Goal: Task Accomplishment & Management: Complete application form

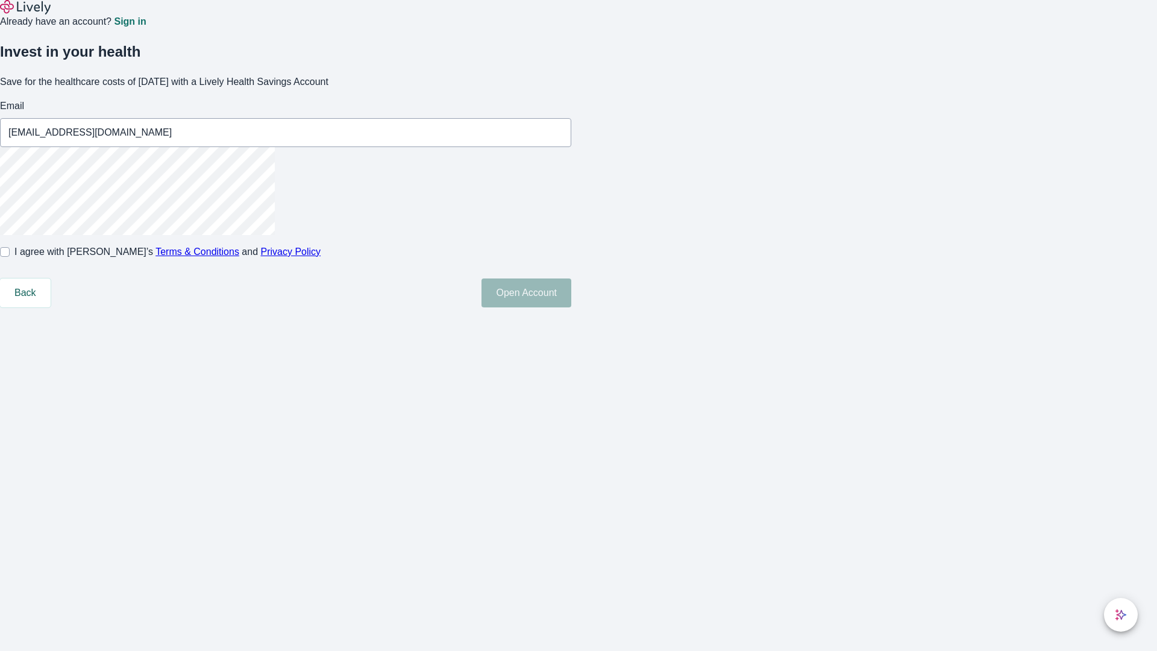
click at [10, 257] on input "I agree with Lively’s Terms & Conditions and Privacy Policy" at bounding box center [5, 252] width 10 height 10
checkbox input "true"
click at [571, 307] on button "Open Account" at bounding box center [526, 292] width 90 height 29
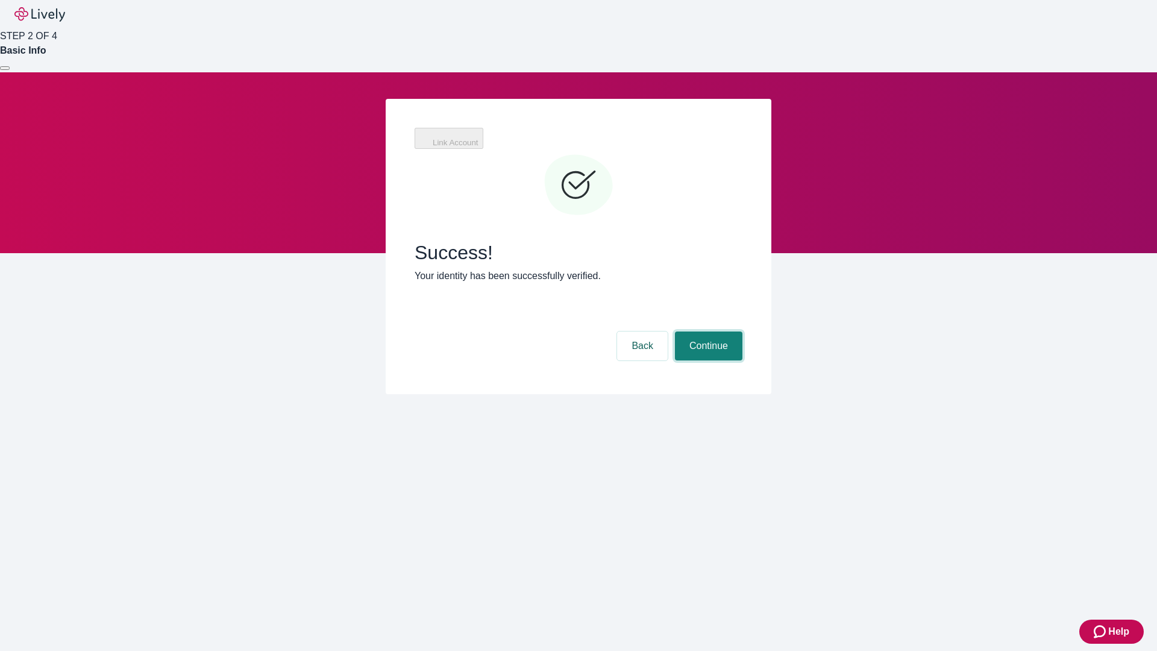
click at [707, 331] on button "Continue" at bounding box center [708, 345] width 67 height 29
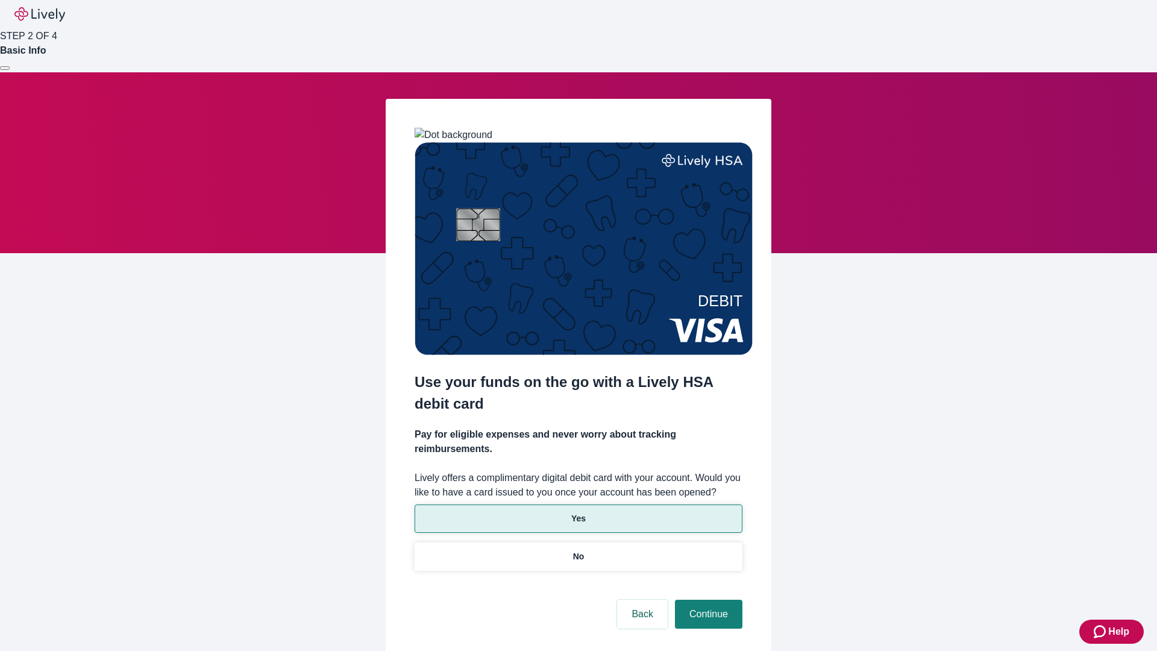
click at [578, 512] on p "Yes" at bounding box center [578, 518] width 14 height 13
click at [707, 599] on button "Continue" at bounding box center [708, 613] width 67 height 29
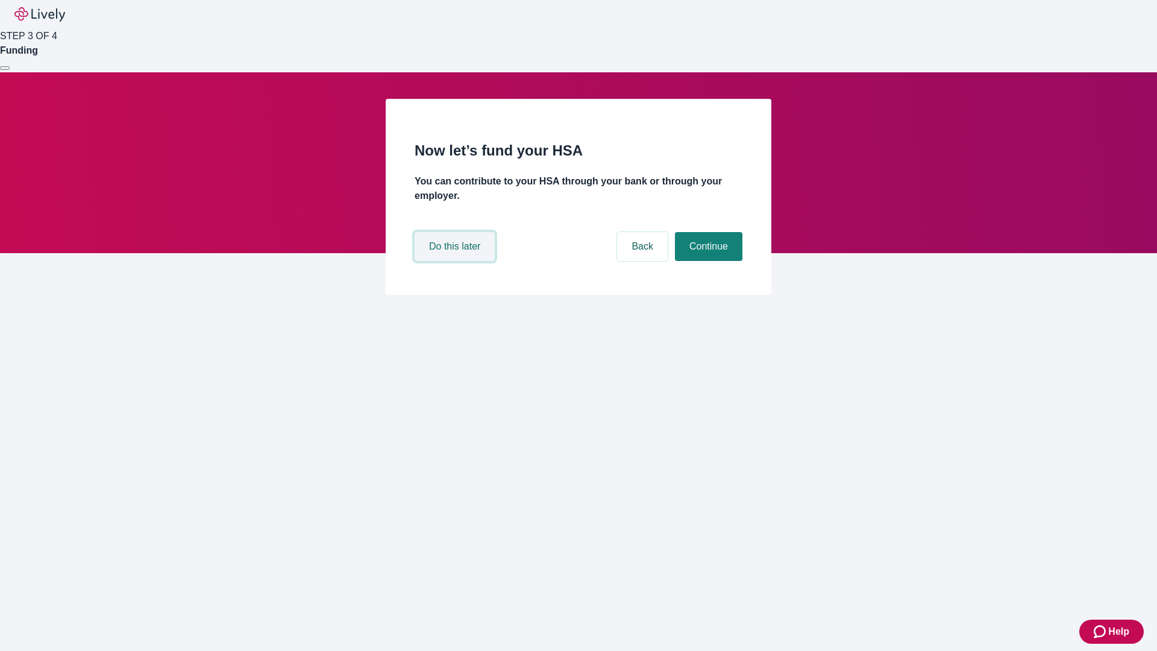
click at [456, 261] on button "Do this later" at bounding box center [455, 246] width 80 height 29
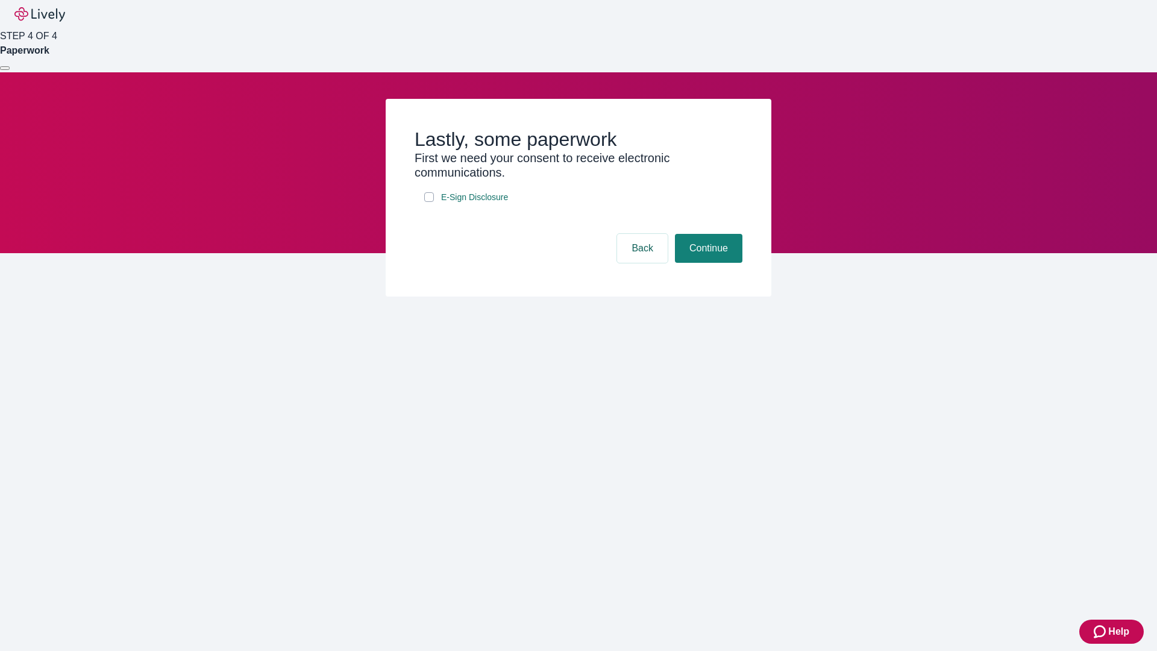
click at [429, 202] on input "E-Sign Disclosure" at bounding box center [429, 197] width 10 height 10
checkbox input "true"
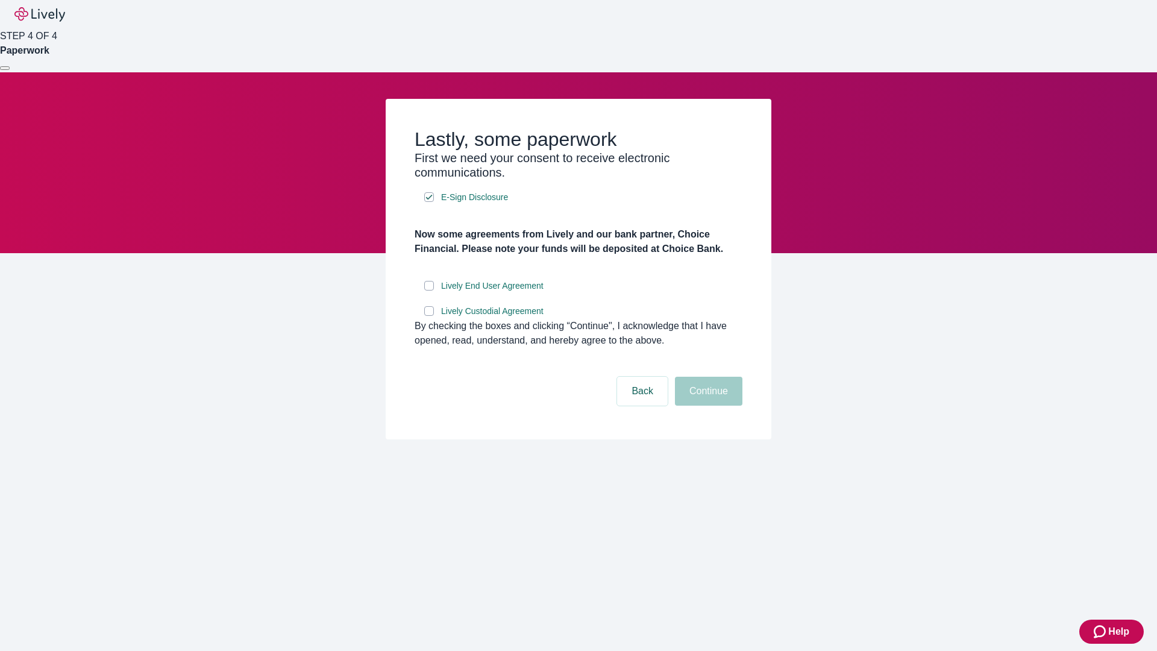
click at [429, 290] on input "Lively End User Agreement" at bounding box center [429, 286] width 10 height 10
checkbox input "true"
click at [429, 316] on input "Lively Custodial Agreement" at bounding box center [429, 311] width 10 height 10
checkbox input "true"
click at [707, 405] on button "Continue" at bounding box center [708, 391] width 67 height 29
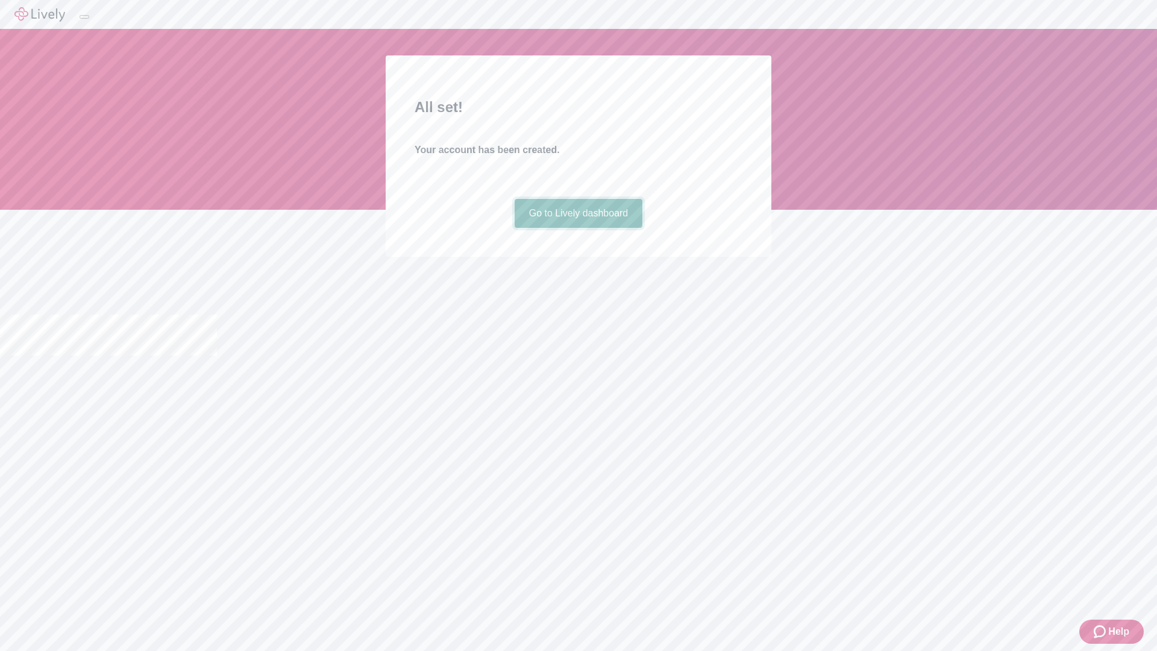
click at [578, 228] on link "Go to Lively dashboard" at bounding box center [579, 213] width 128 height 29
